Goal: Complete application form: Complete application form

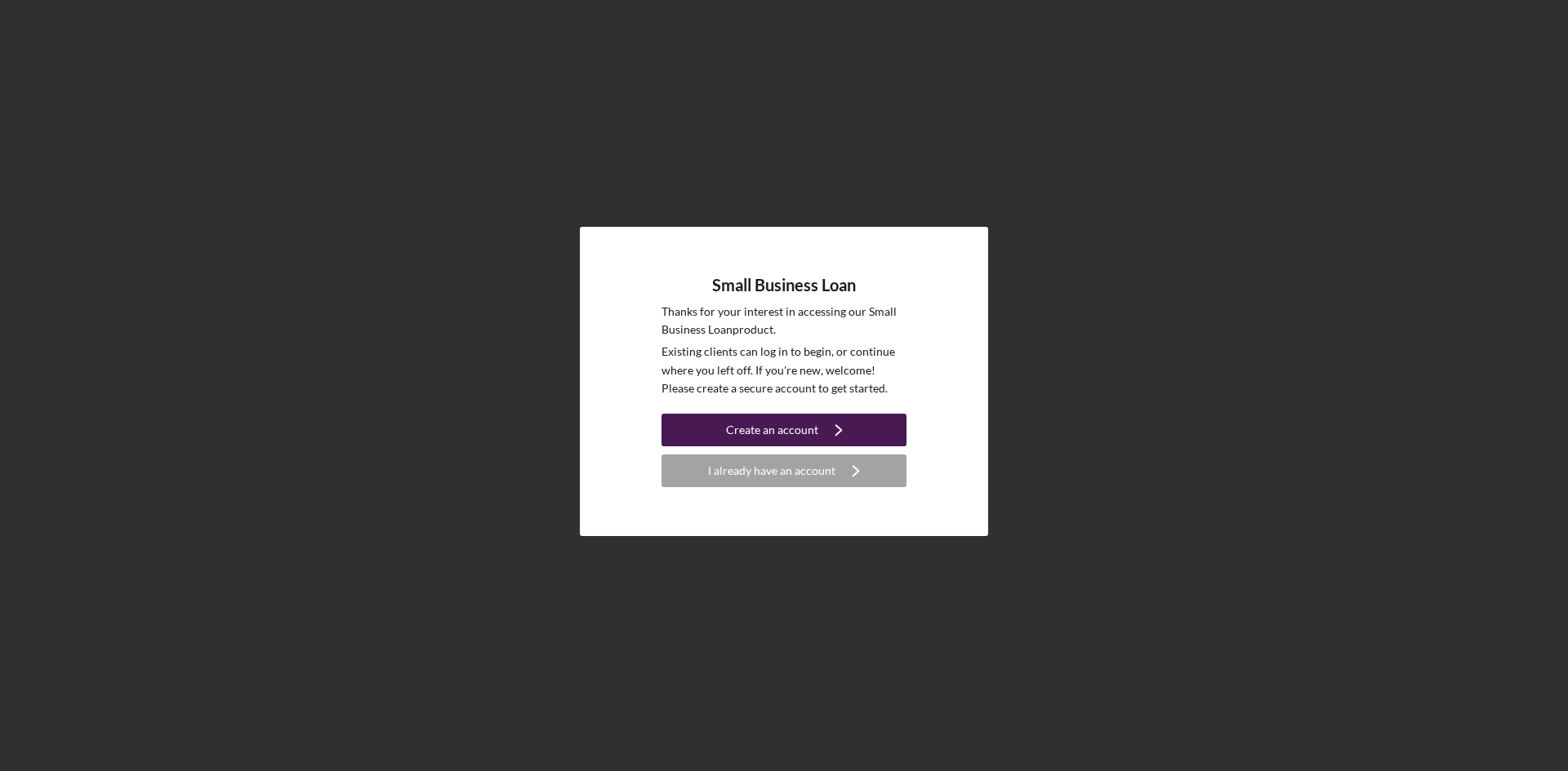
click at [786, 428] on div "Create an account" at bounding box center [772, 430] width 92 height 33
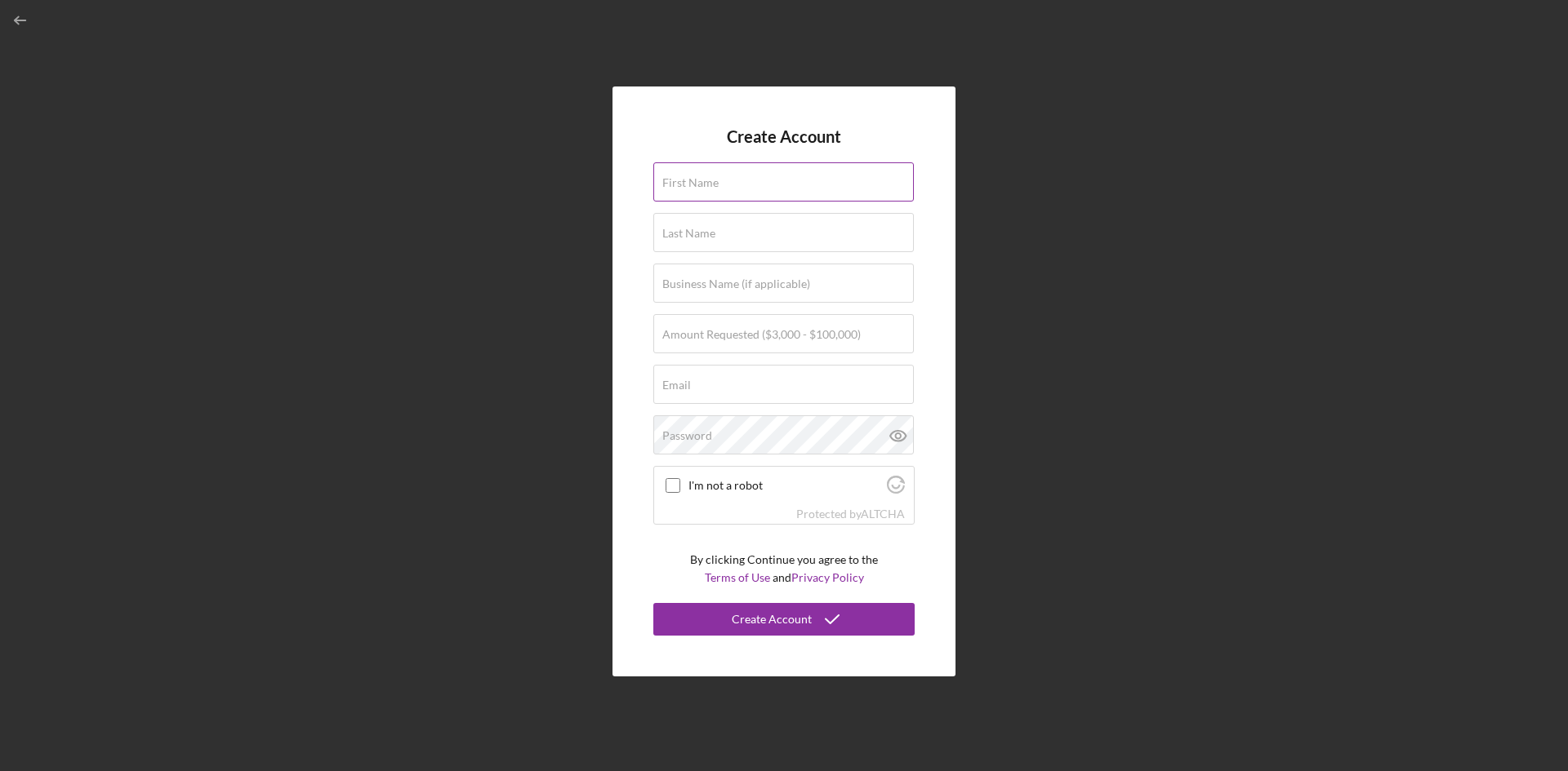
click at [712, 182] on label "First Name" at bounding box center [689, 183] width 56 height 13
click at [712, 182] on input "First Name" at bounding box center [783, 182] width 260 height 39
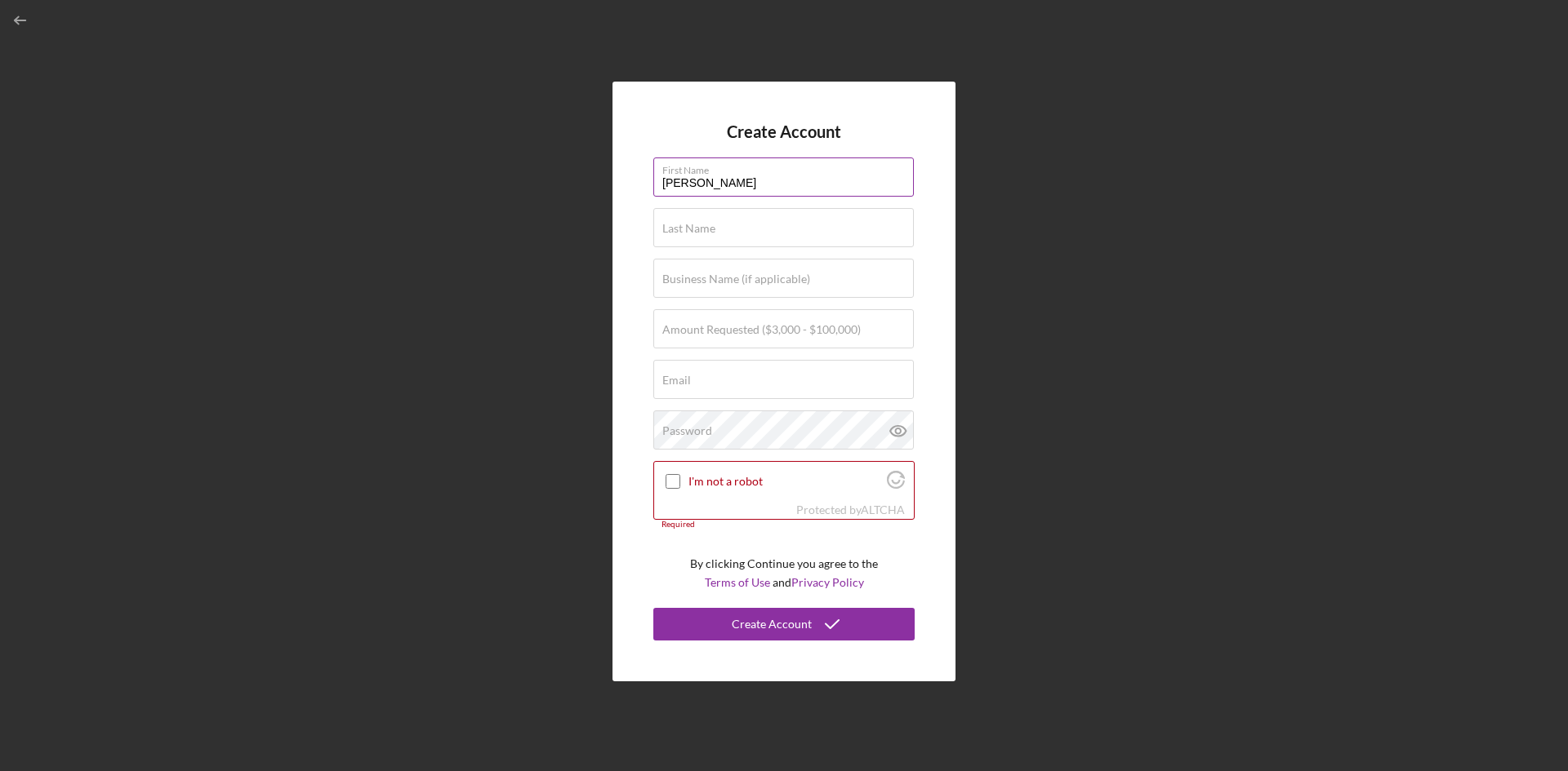
type input "[PERSON_NAME]"
type input "Golden"
type input "Gold-n-Co"
type input "$50,000"
type input "[PERSON_NAME][EMAIL_ADDRESS][DOMAIN_NAME]"
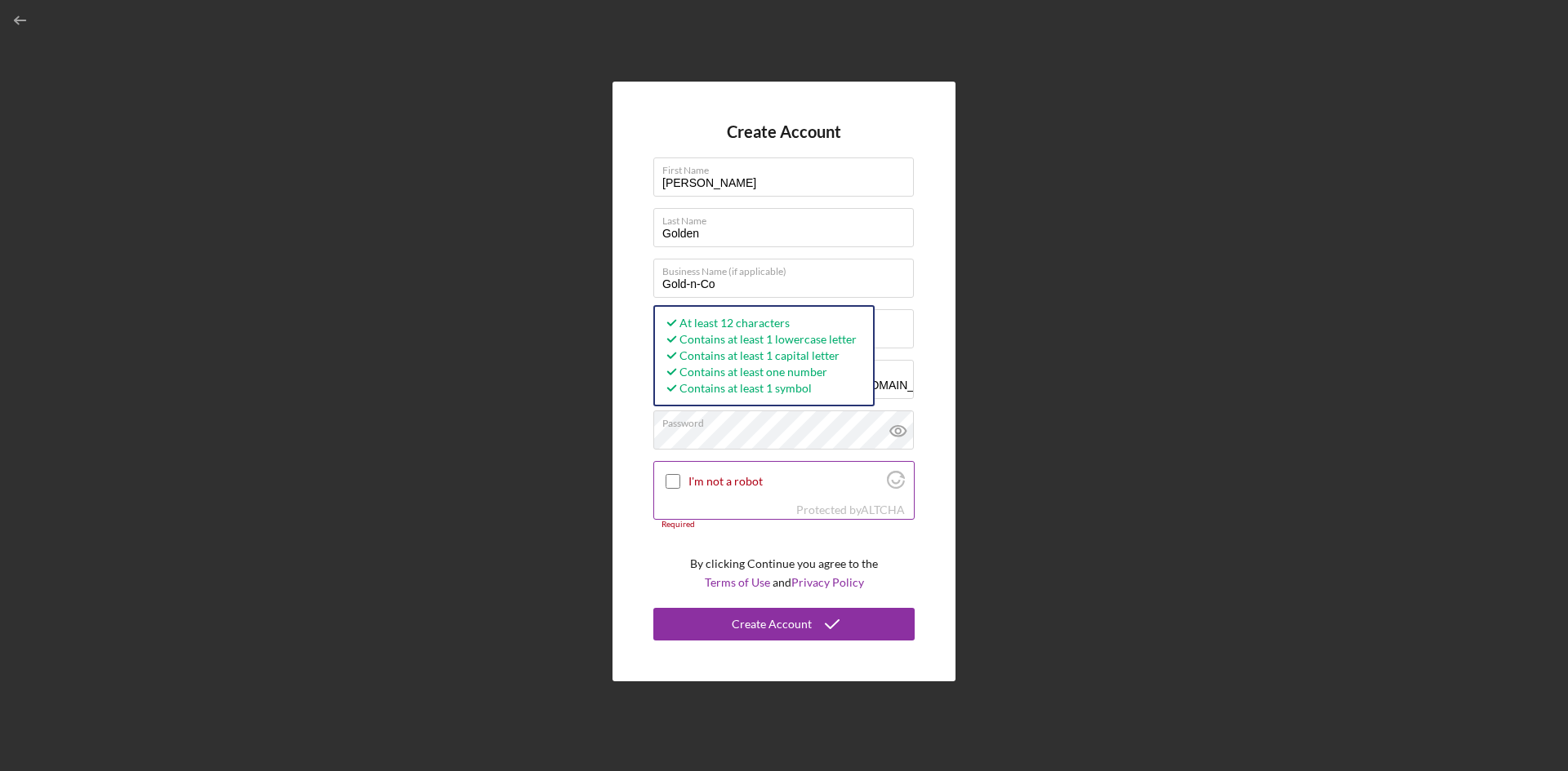
click at [672, 477] on input "I'm not a robot" at bounding box center [673, 481] width 15 height 15
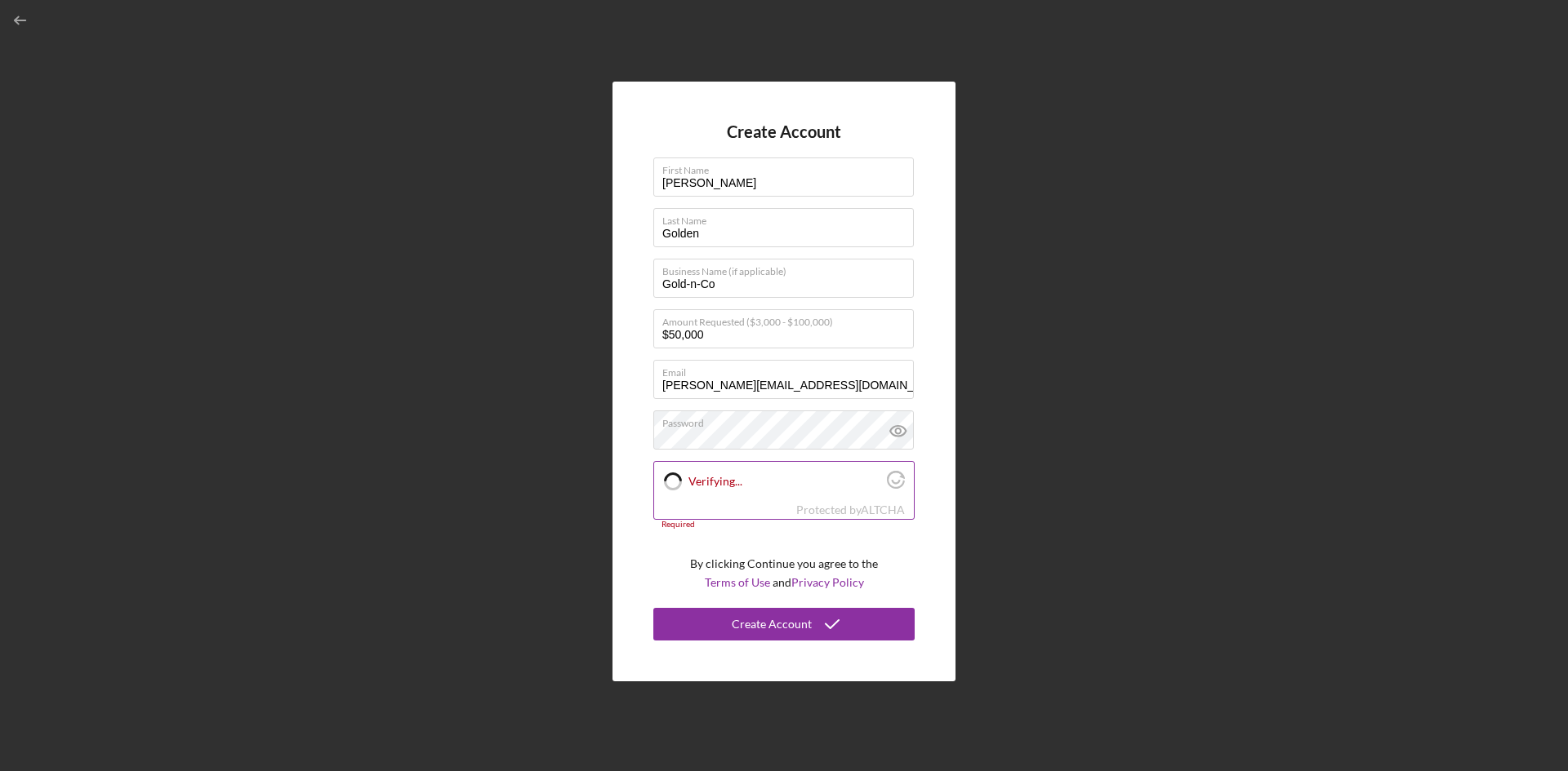
checkbox input "true"
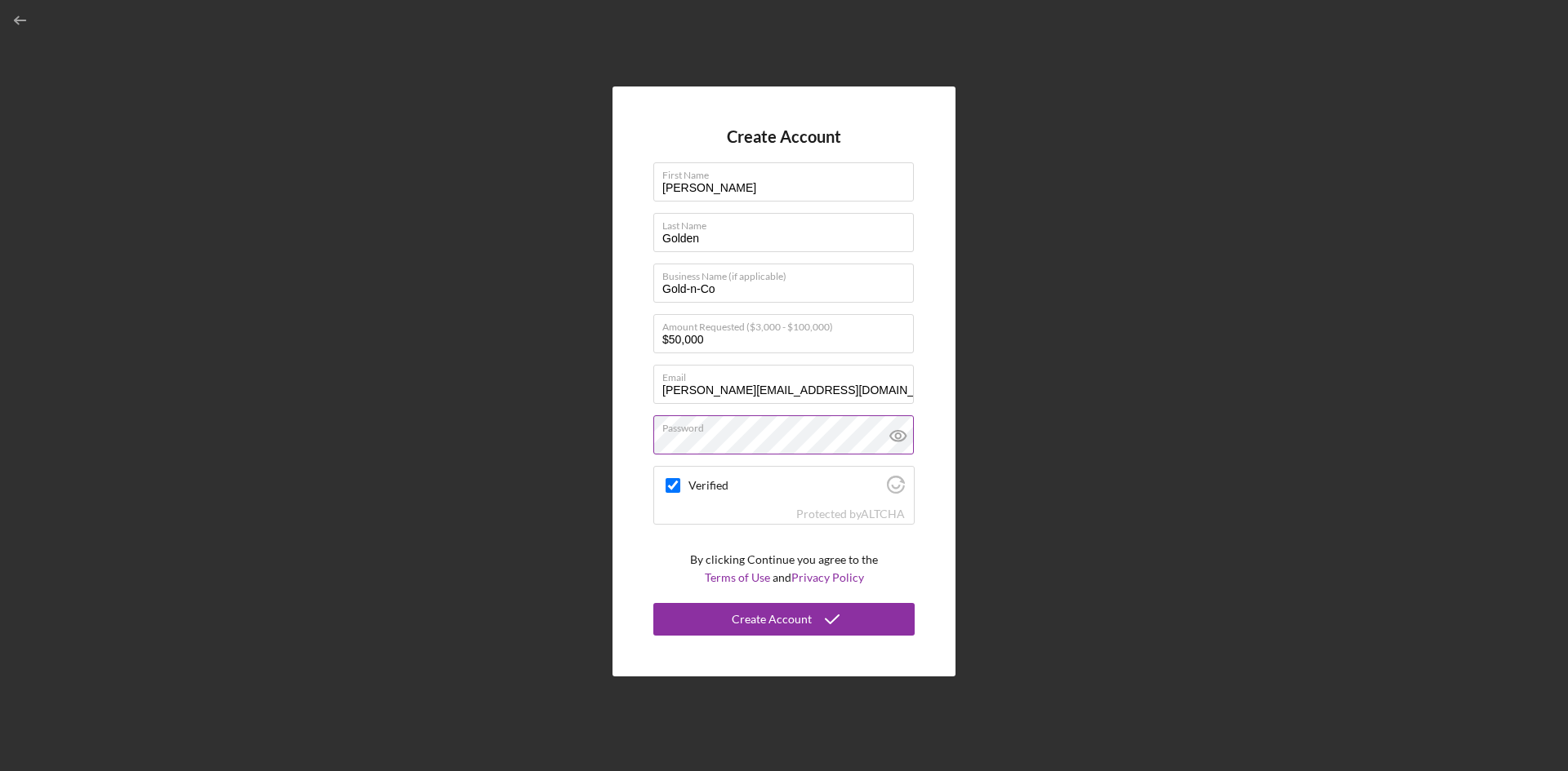
click at [903, 434] on icon at bounding box center [898, 436] width 41 height 41
click at [776, 618] on div "Create Account" at bounding box center [771, 619] width 80 height 33
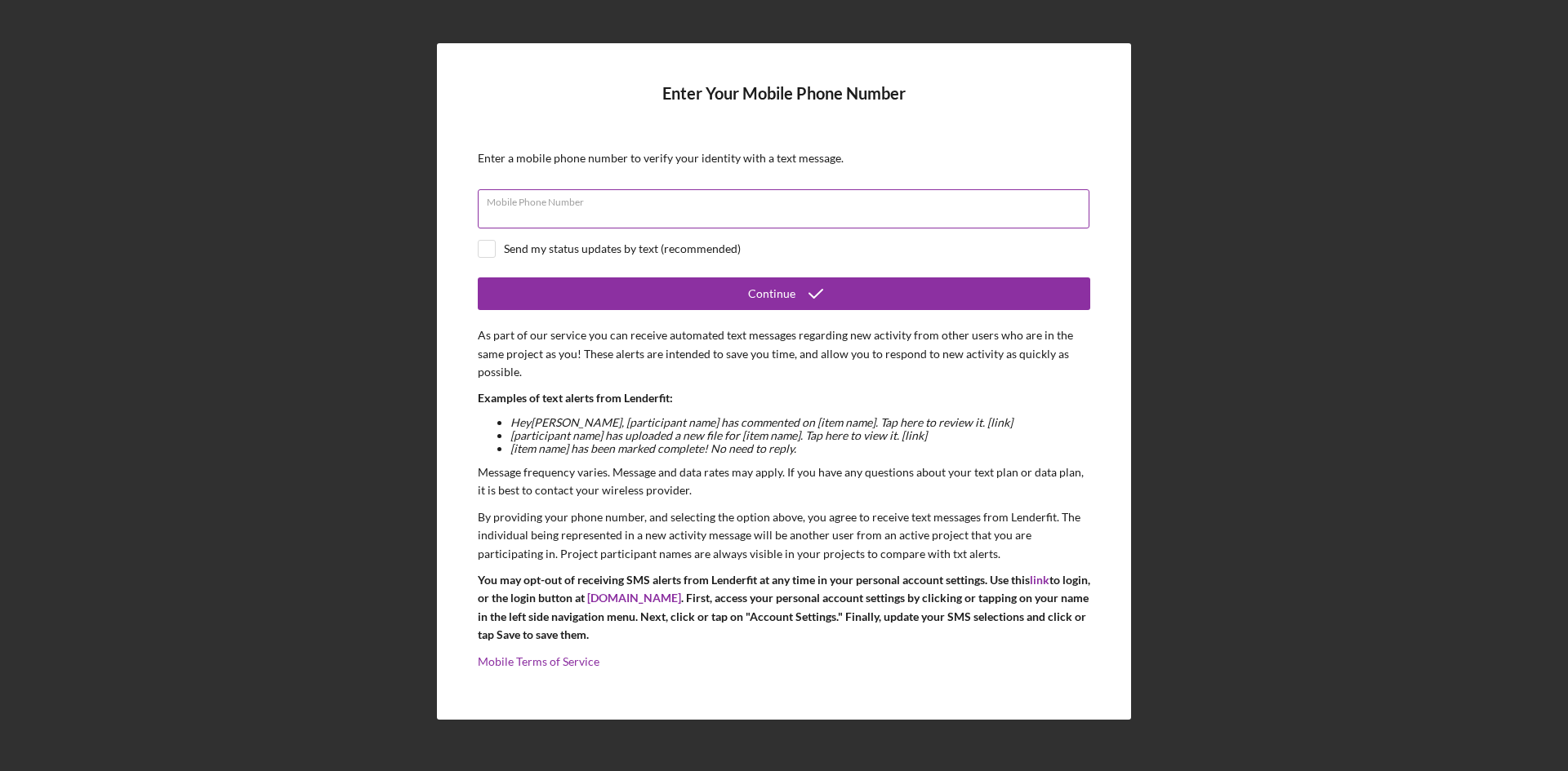
click at [490, 193] on div "Mobile Phone Number" at bounding box center [784, 210] width 612 height 41
type input "[PHONE_NUMBER]"
click at [478, 247] on div at bounding box center [487, 249] width 18 height 18
checkbox input "true"
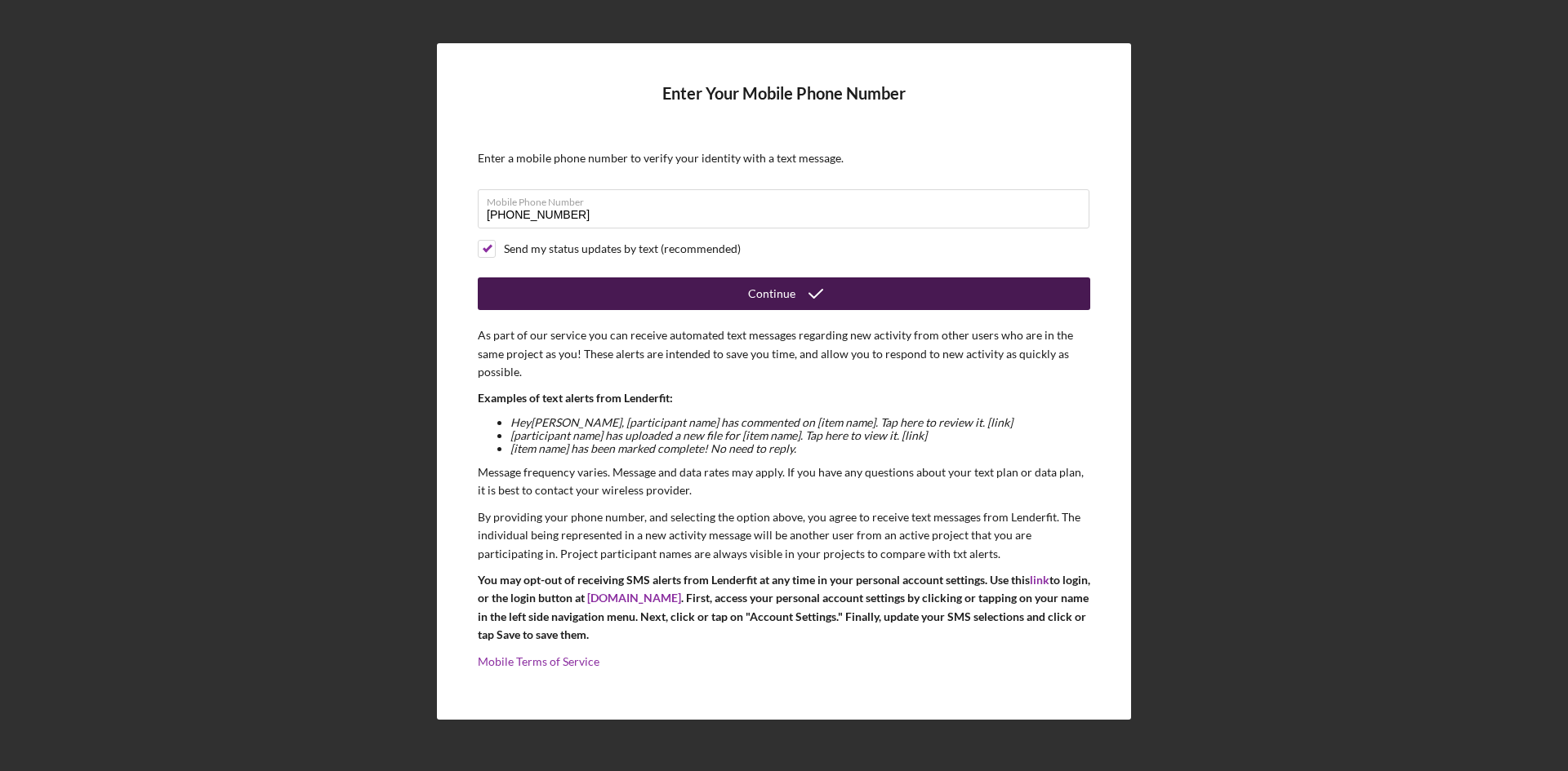
click at [781, 287] on div "Continue" at bounding box center [771, 293] width 47 height 33
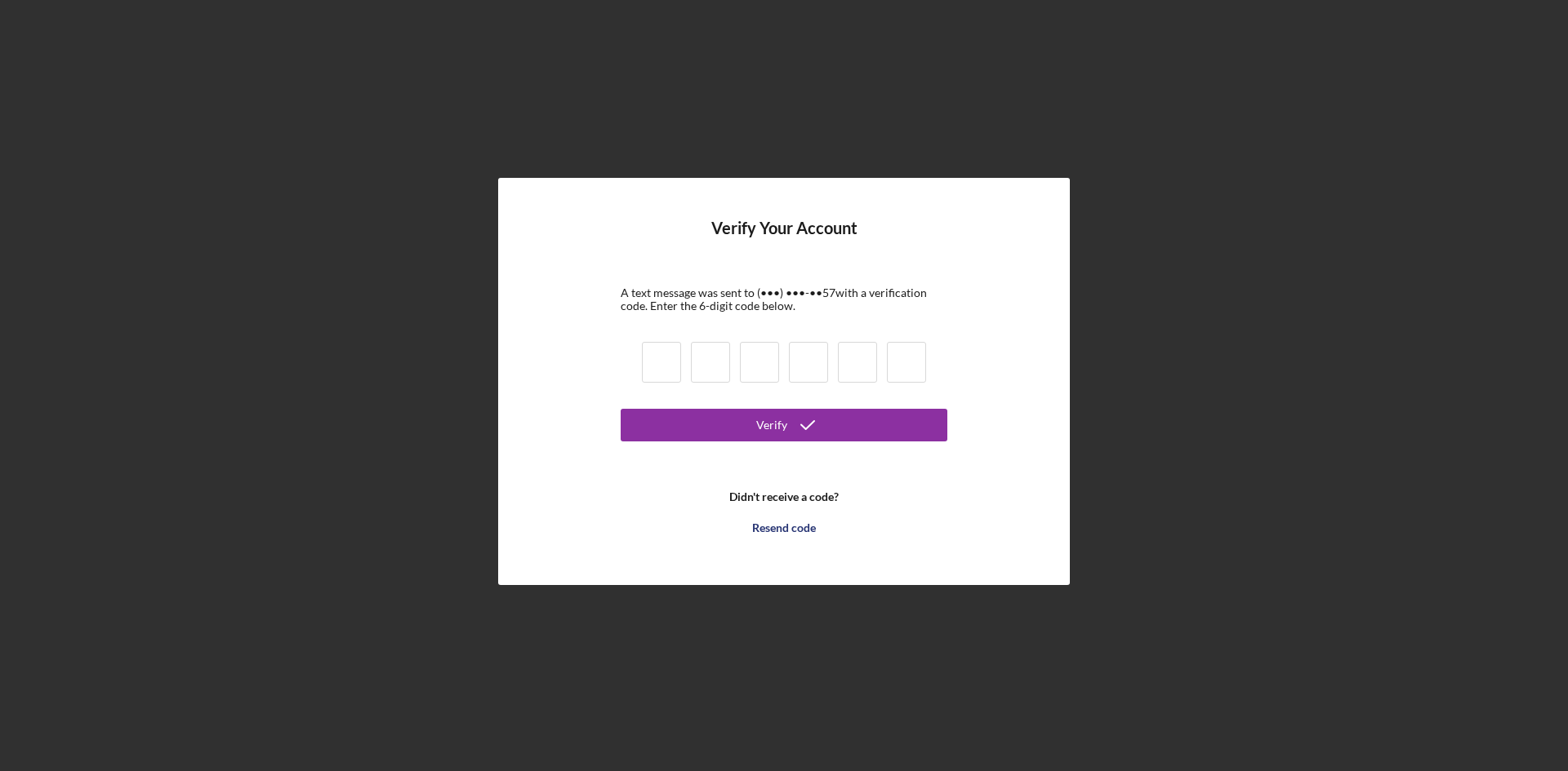
click at [658, 367] on input at bounding box center [661, 362] width 39 height 41
type input "2"
type input "8"
type input "4"
type input "6"
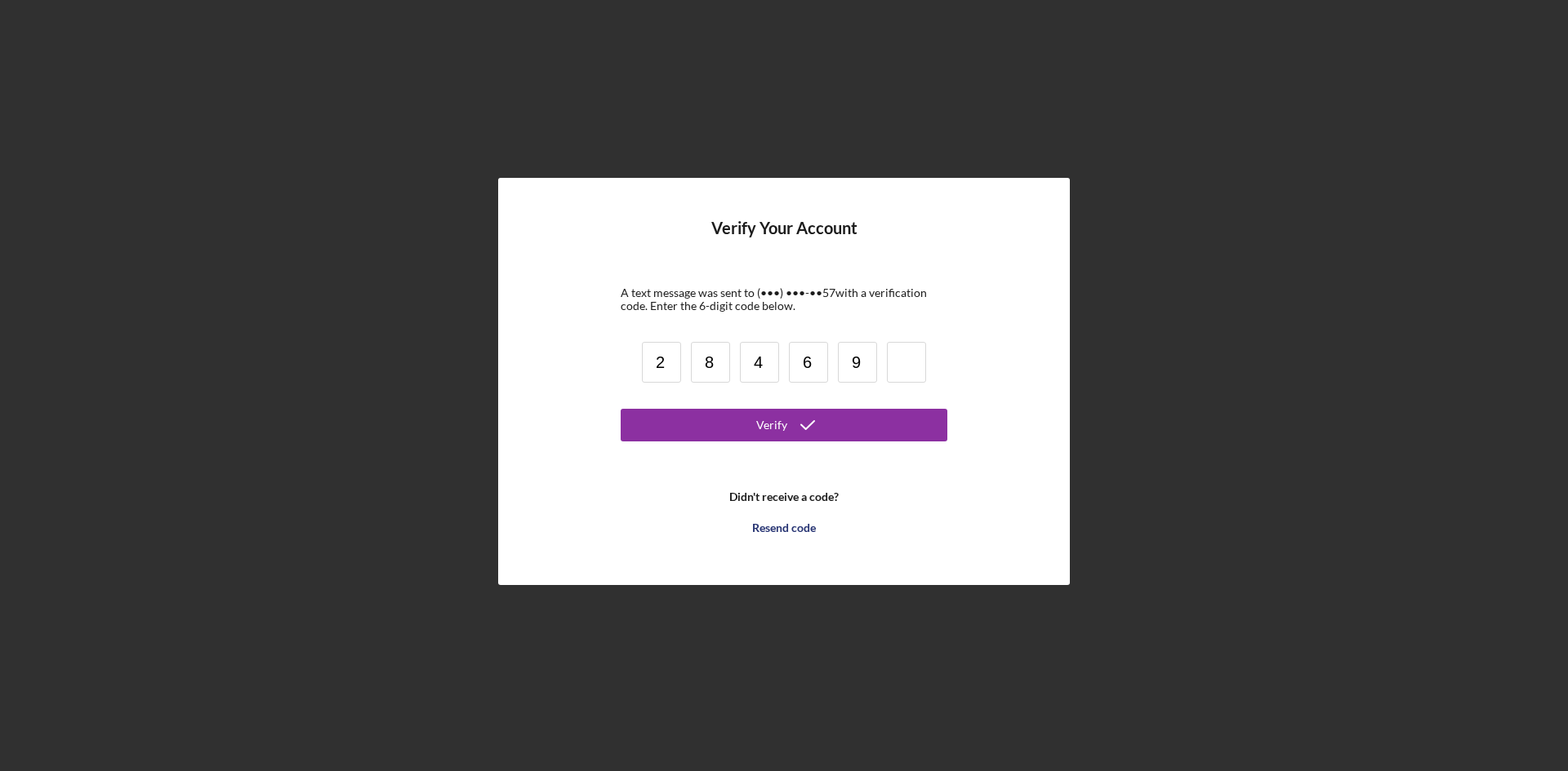
type input "9"
type input "8"
click at [771, 425] on div "Verify" at bounding box center [771, 425] width 31 height 33
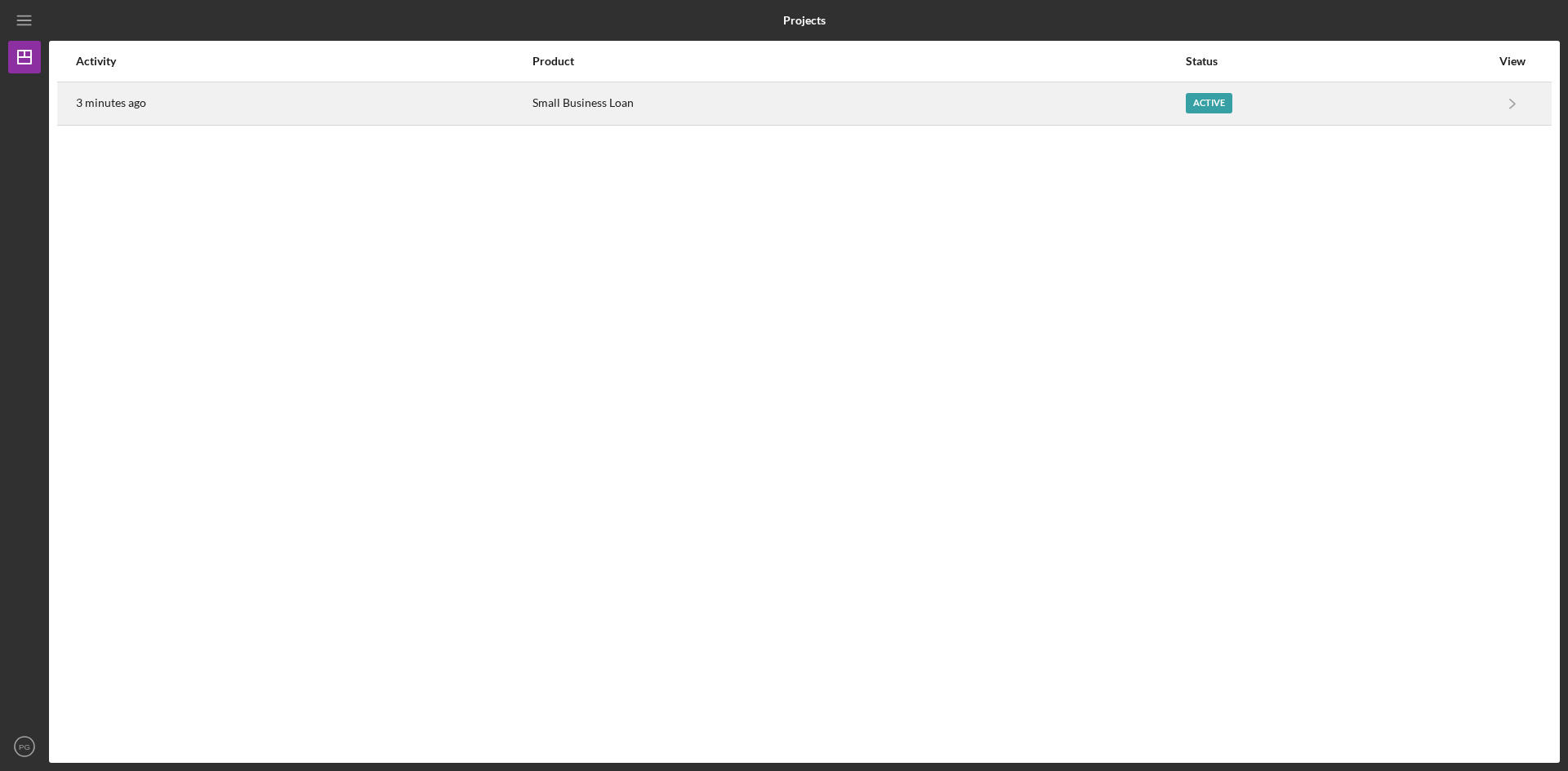
click at [1209, 103] on div "Active" at bounding box center [1208, 103] width 46 height 20
